Goal: Transaction & Acquisition: Download file/media

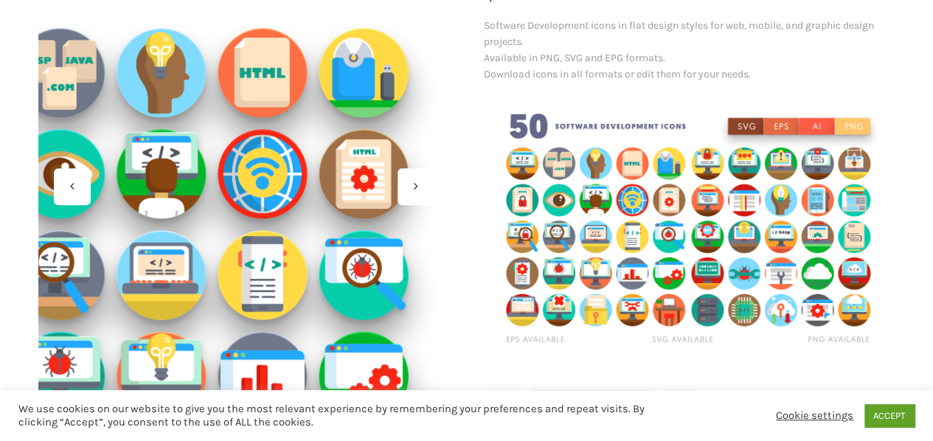
drag, startPoint x: 301, startPoint y: 77, endPoint x: 279, endPoint y: 121, distance: 48.8
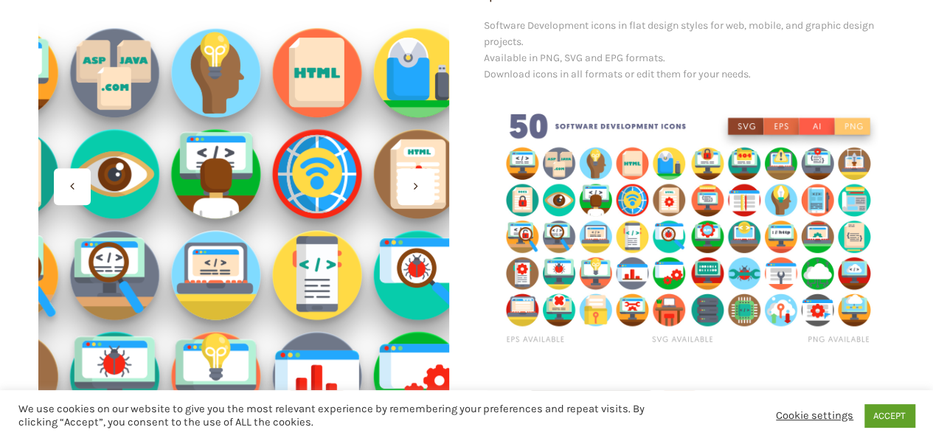
drag, startPoint x: 279, startPoint y: 121, endPoint x: 224, endPoint y: 121, distance: 54.6
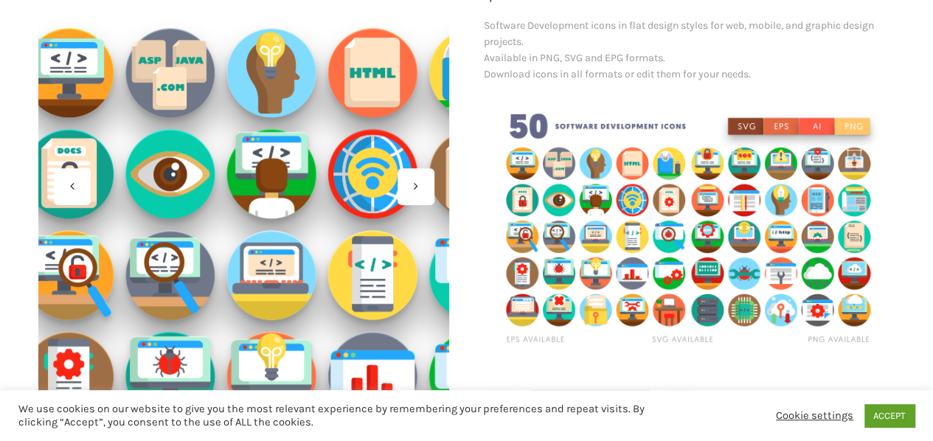
drag, startPoint x: 224, startPoint y: 121, endPoint x: 169, endPoint y: 152, distance: 63.4
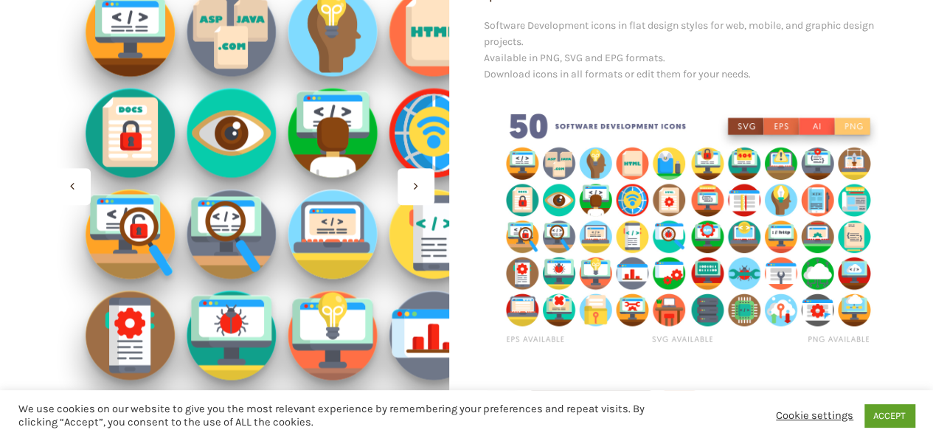
drag, startPoint x: 169, startPoint y: 152, endPoint x: 223, endPoint y: 131, distance: 58.0
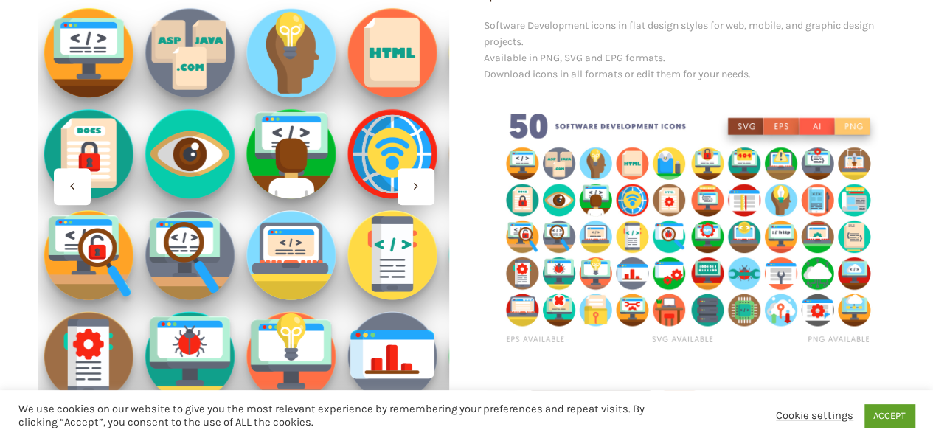
drag, startPoint x: 223, startPoint y: 131, endPoint x: 181, endPoint y: 153, distance: 47.9
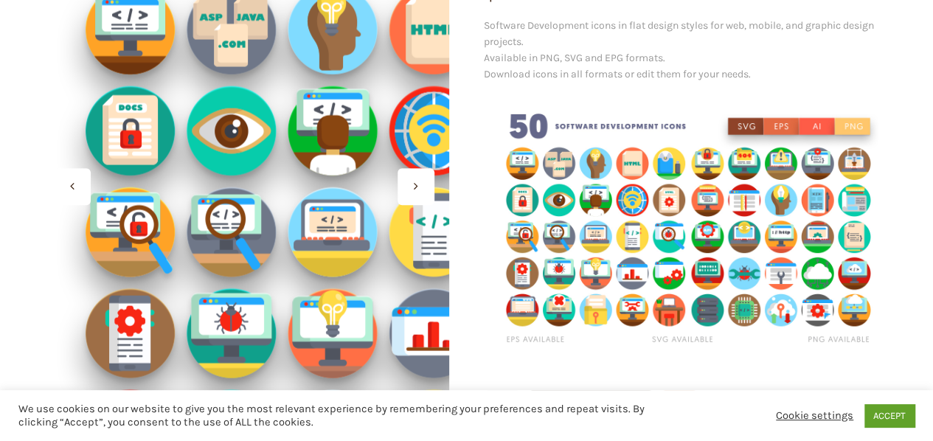
drag, startPoint x: 181, startPoint y: 153, endPoint x: 218, endPoint y: 139, distance: 40.2
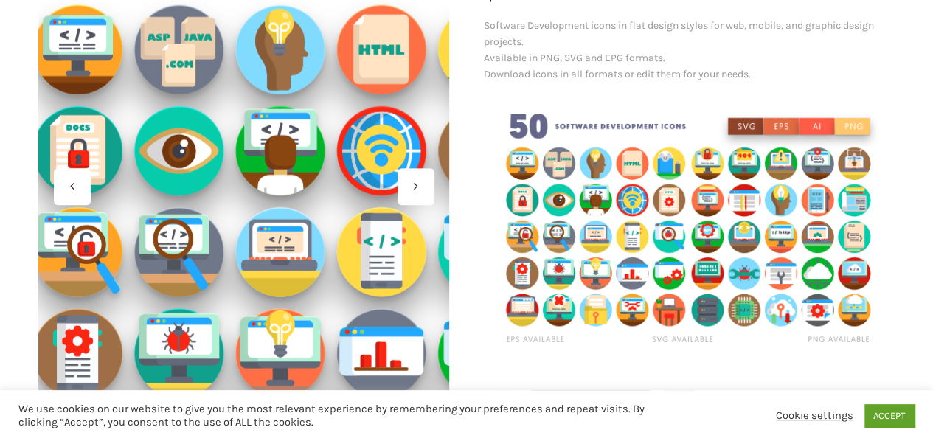
drag, startPoint x: 218, startPoint y: 139, endPoint x: 188, endPoint y: 147, distance: 31.1
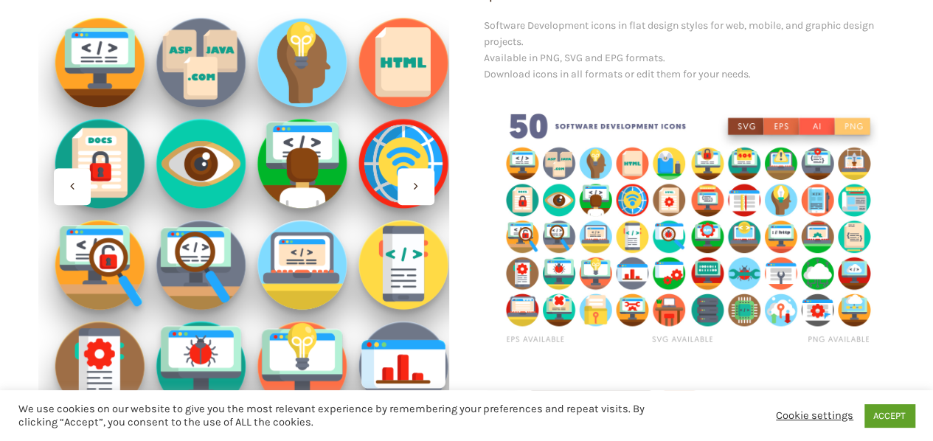
drag, startPoint x: 203, startPoint y: 131, endPoint x: 196, endPoint y: 151, distance: 21.0
click at [196, 151] on div at bounding box center [243, 185] width 411 height 411
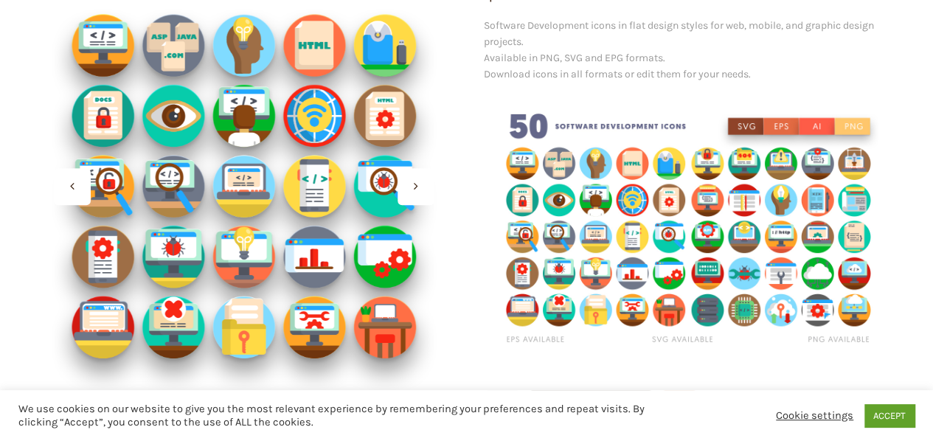
click at [691, 189] on img at bounding box center [689, 230] width 411 height 274
drag, startPoint x: 565, startPoint y: 201, endPoint x: 167, endPoint y: 123, distance: 405.3
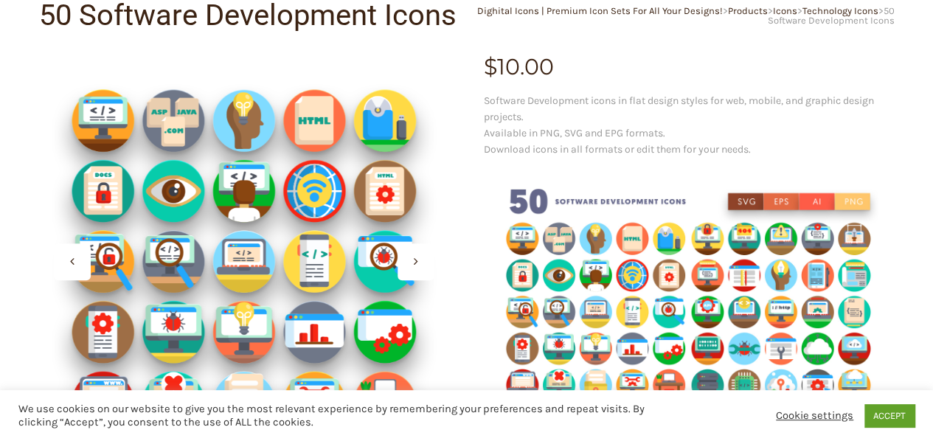
scroll to position [148, 0]
